Goal: Information Seeking & Learning: Learn about a topic

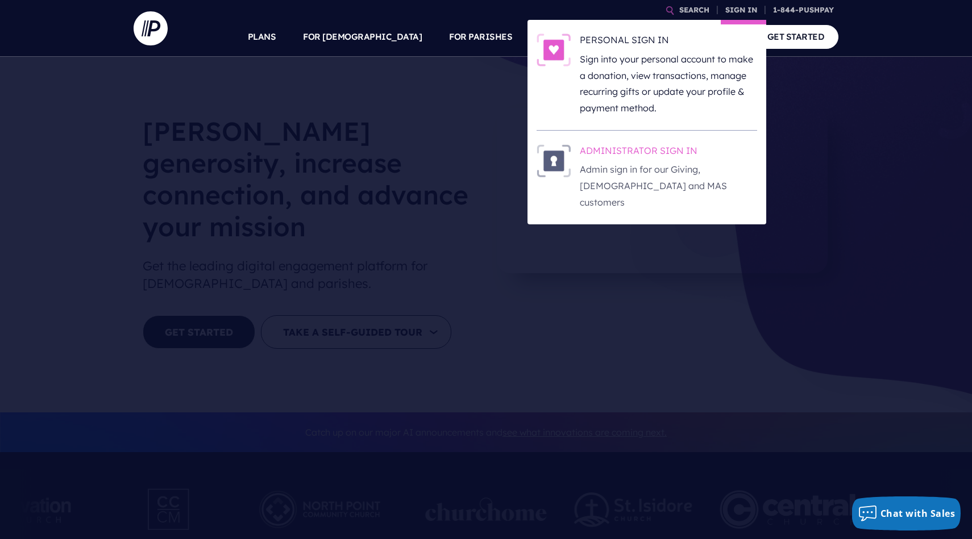
click at [622, 174] on p "Admin sign in for our Giving, [DEMOGRAPHIC_DATA] and MAS customers" at bounding box center [668, 185] width 177 height 49
click at [617, 148] on h6 "ADMINISTRATOR SIGN IN" at bounding box center [668, 152] width 177 height 17
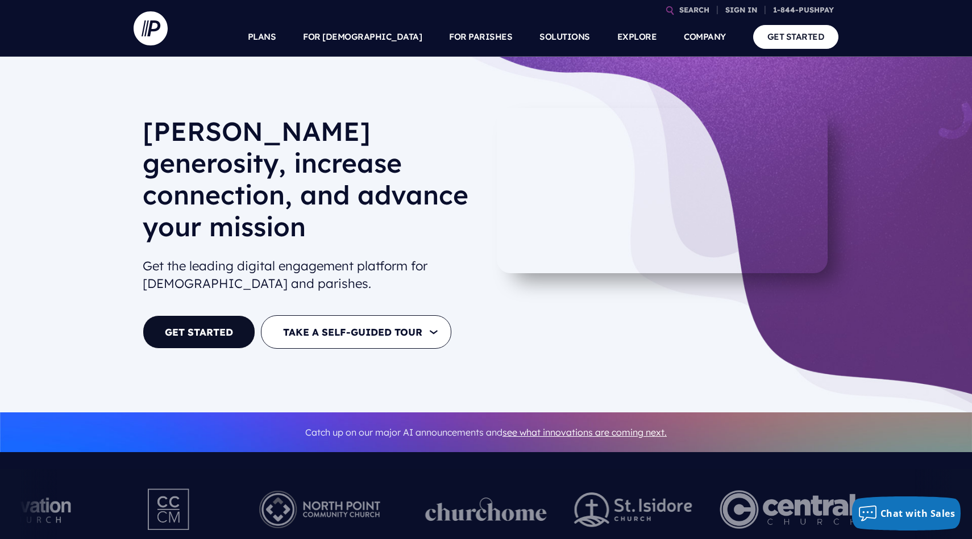
click at [679, 263] on video at bounding box center [662, 190] width 331 height 165
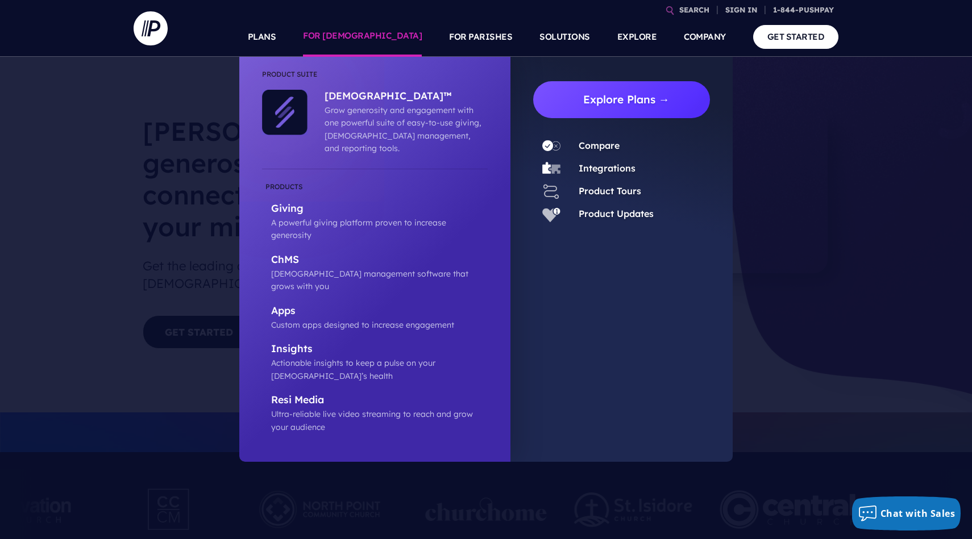
click at [600, 101] on link "Explore Plans →" at bounding box center [626, 99] width 168 height 37
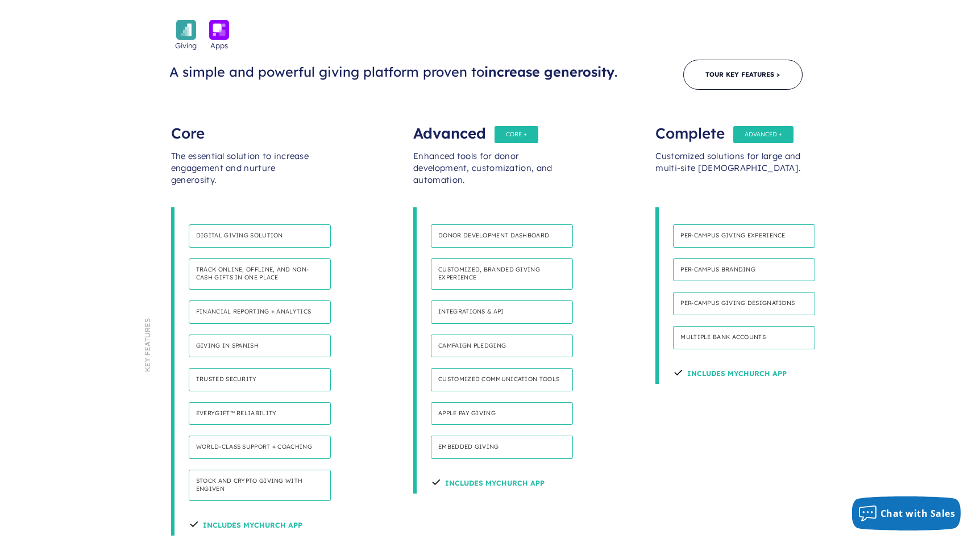
scroll to position [410, 0]
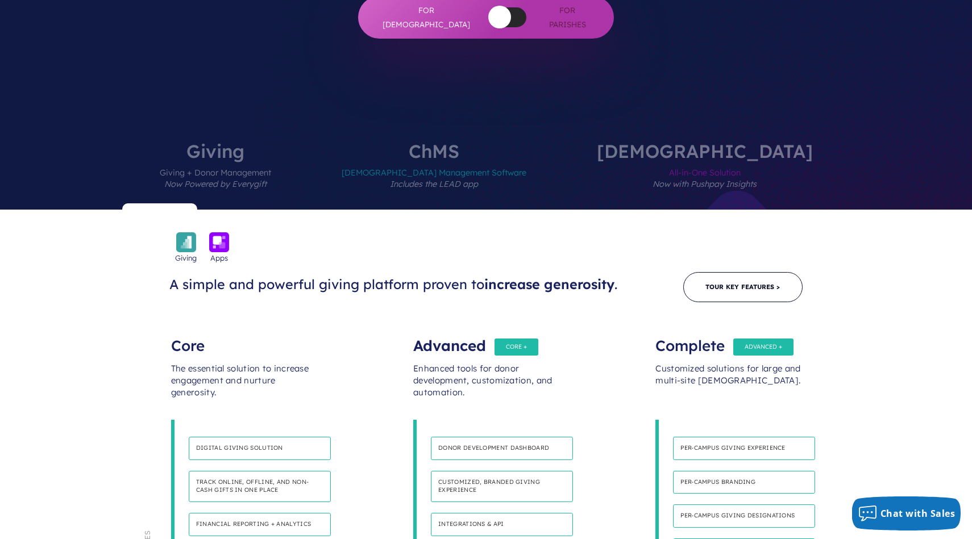
click at [492, 142] on label "ChMS Church Management Software Includes the LEAD app" at bounding box center [433, 176] width 253 height 68
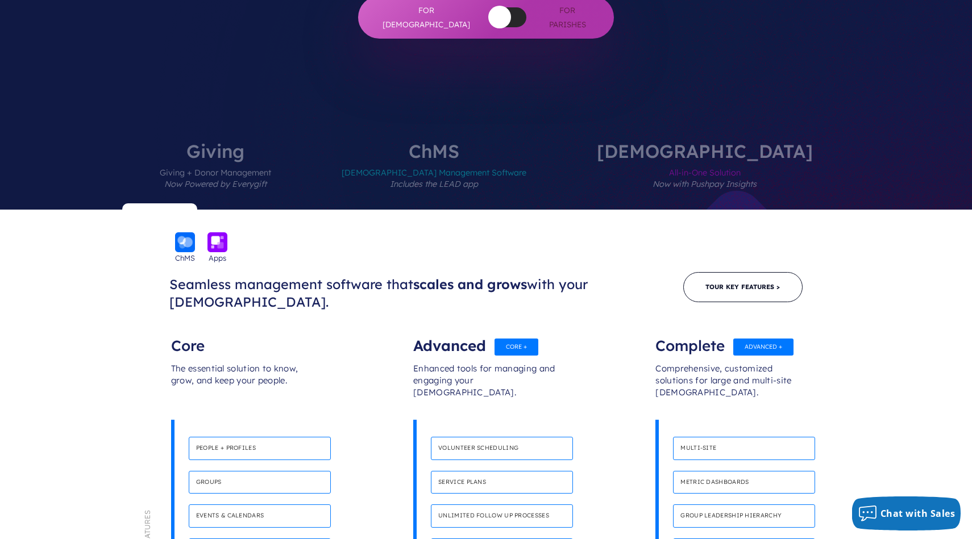
click at [649, 142] on label "ChurchStaq All-in-One Solution Now with Pushpay Insights" at bounding box center [705, 176] width 284 height 68
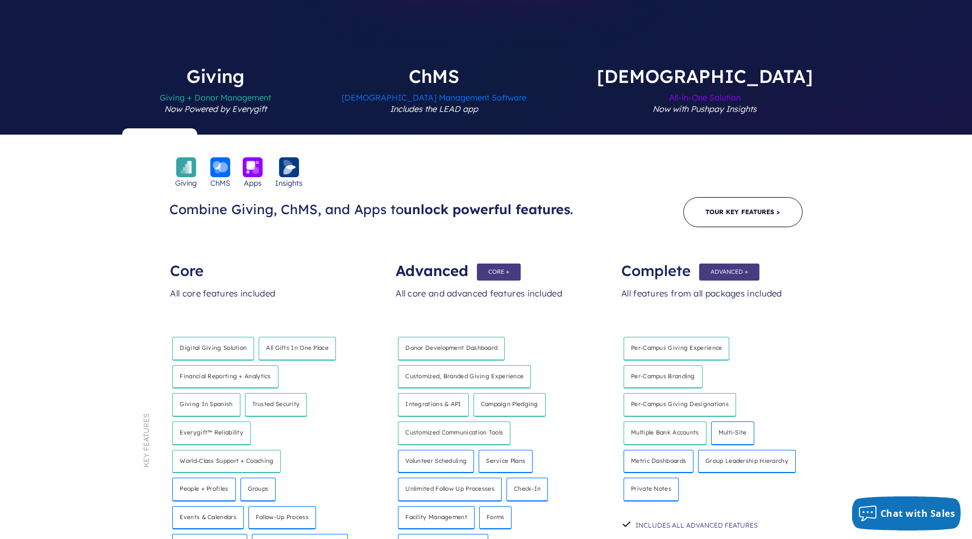
scroll to position [485, 0]
click at [253, 157] on img at bounding box center [253, 167] width 20 height 20
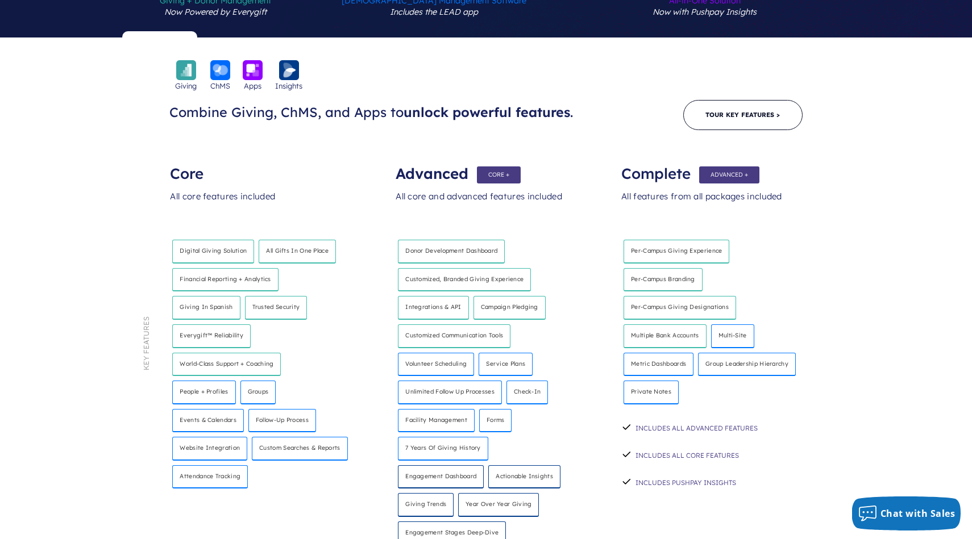
scroll to position [586, 0]
